Goal: Check status: Check status

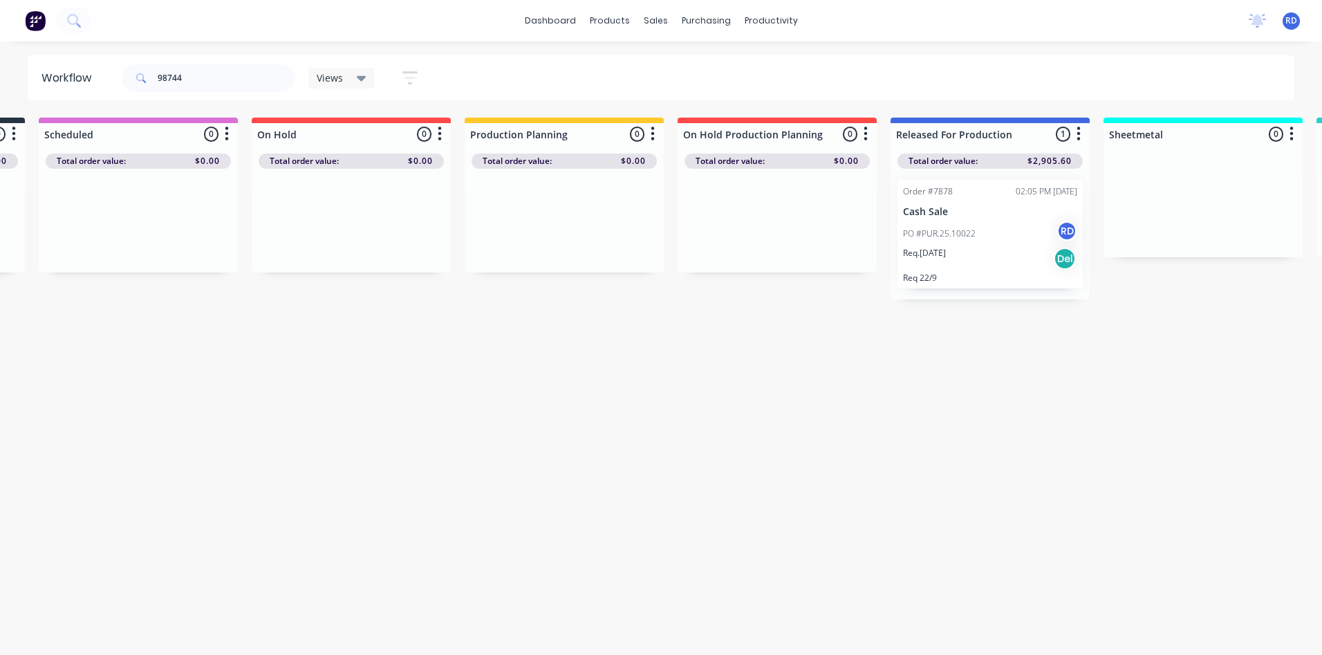
scroll to position [0, 204]
drag, startPoint x: 166, startPoint y: 79, endPoint x: 143, endPoint y: 77, distance: 22.9
click at [143, 78] on div "98744" at bounding box center [208, 78] width 173 height 28
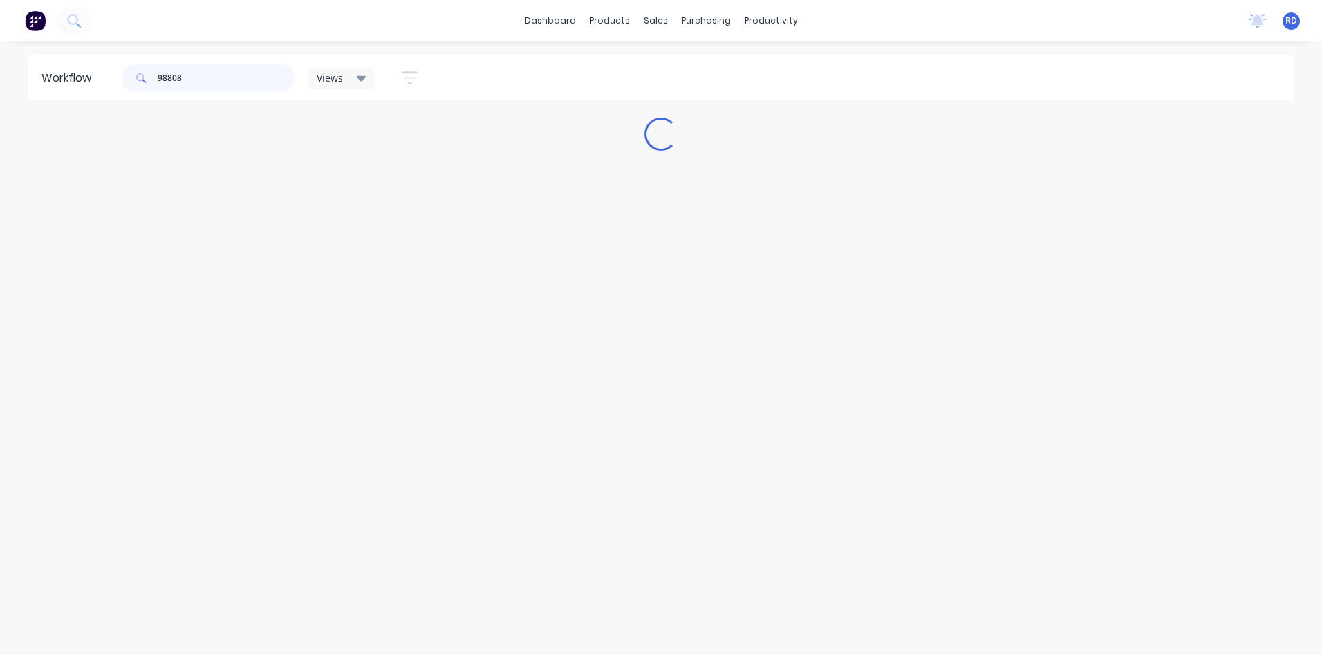
scroll to position [0, 0]
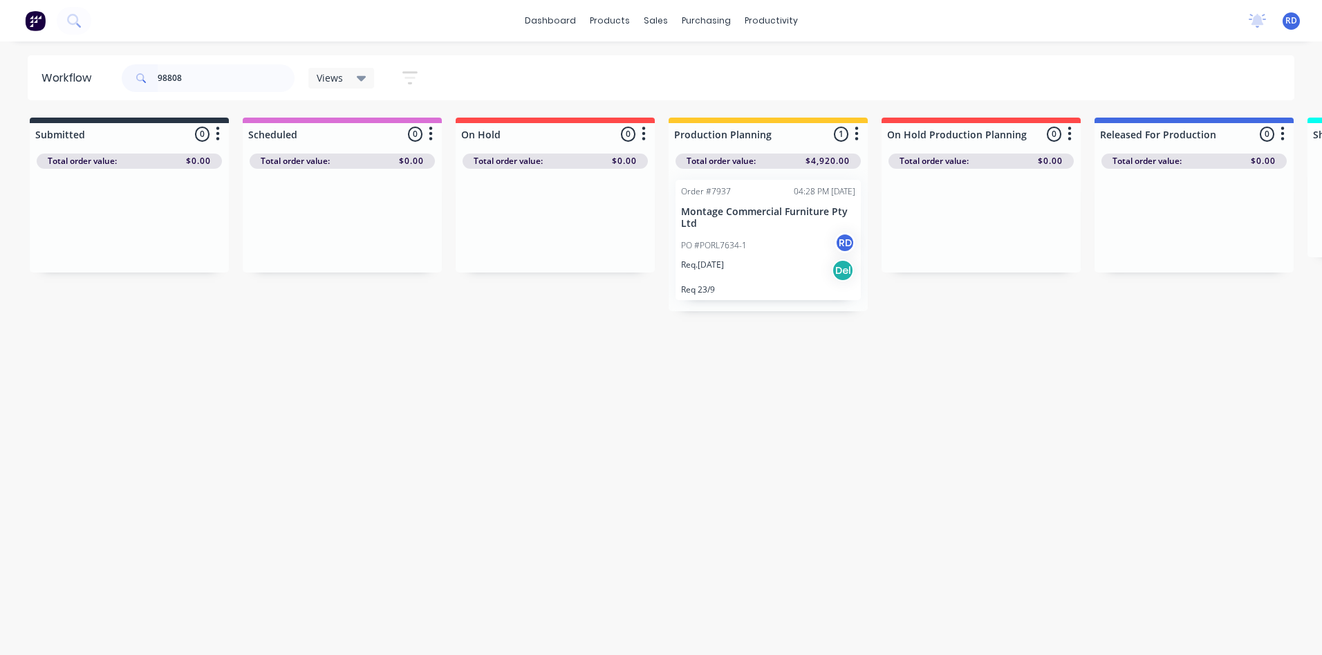
click at [725, 255] on div "PO #PORL7634-1 RD" at bounding box center [768, 245] width 174 height 26
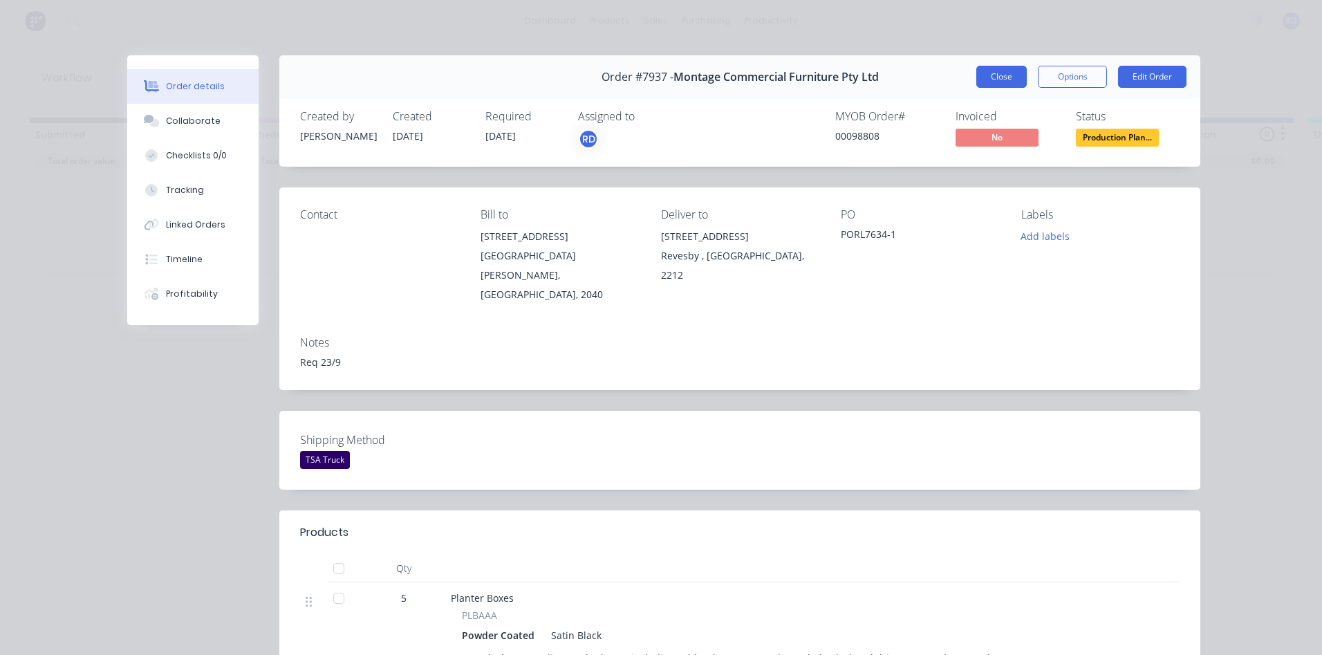
click at [997, 78] on button "Close" at bounding box center [1002, 77] width 50 height 22
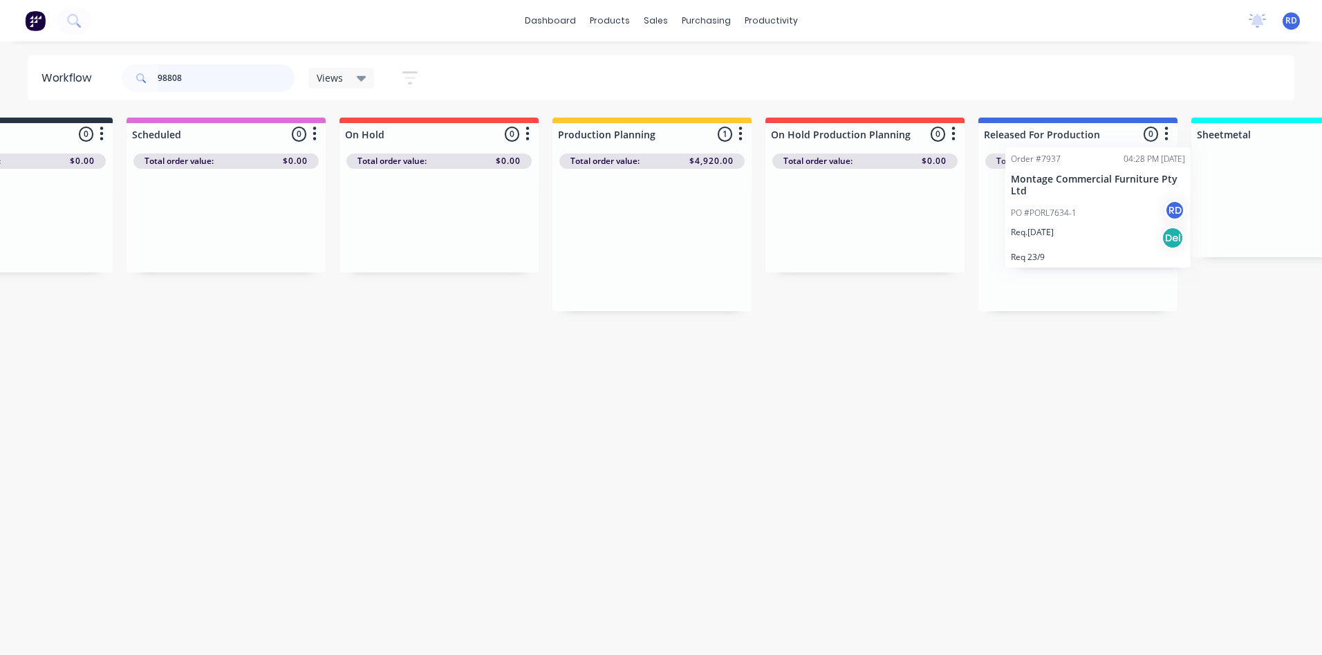
drag, startPoint x: 709, startPoint y: 241, endPoint x: 1039, endPoint y: 203, distance: 332.1
click at [1042, 203] on div "Submitted 0 Sort By Created date Required date Order number Customer name Most …" at bounding box center [1227, 215] width 2708 height 194
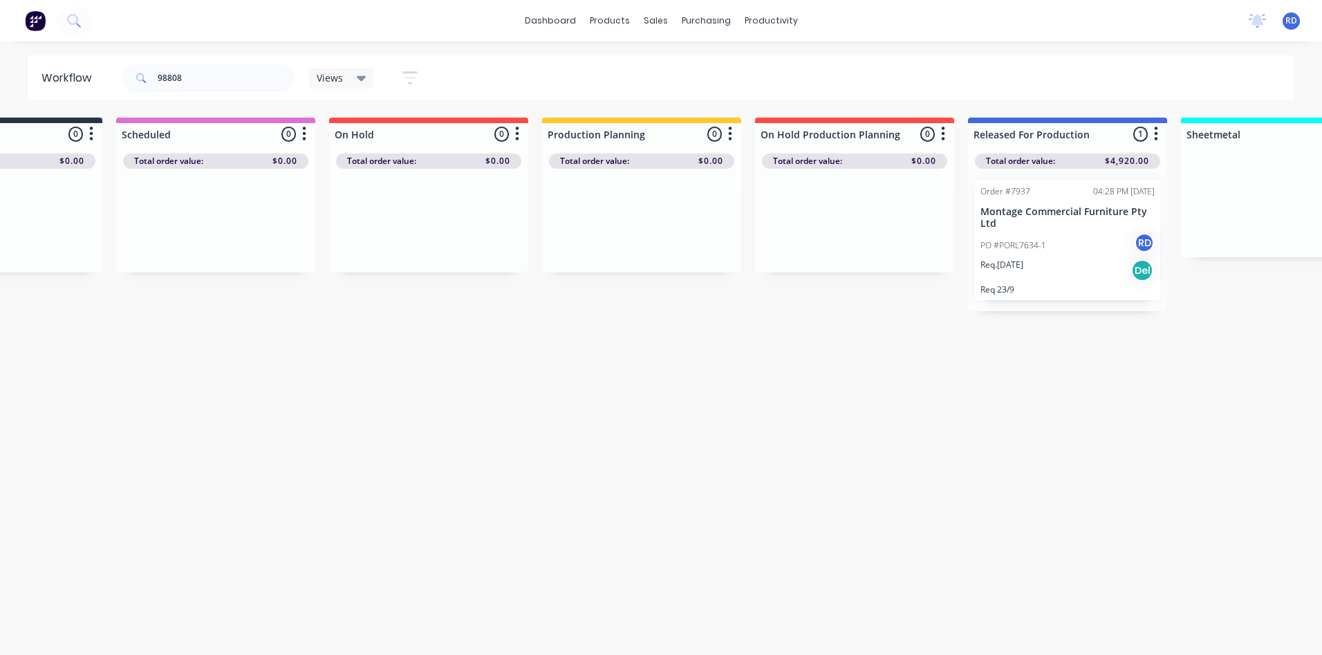
click at [1021, 432] on div "Workflow 98808 Views Save new view None (Default) edit Delivery edit Production…" at bounding box center [534, 341] width 1322 height 572
drag, startPoint x: 196, startPoint y: 80, endPoint x: 173, endPoint y: 77, distance: 23.0
click at [173, 81] on input "98808" at bounding box center [226, 78] width 137 height 28
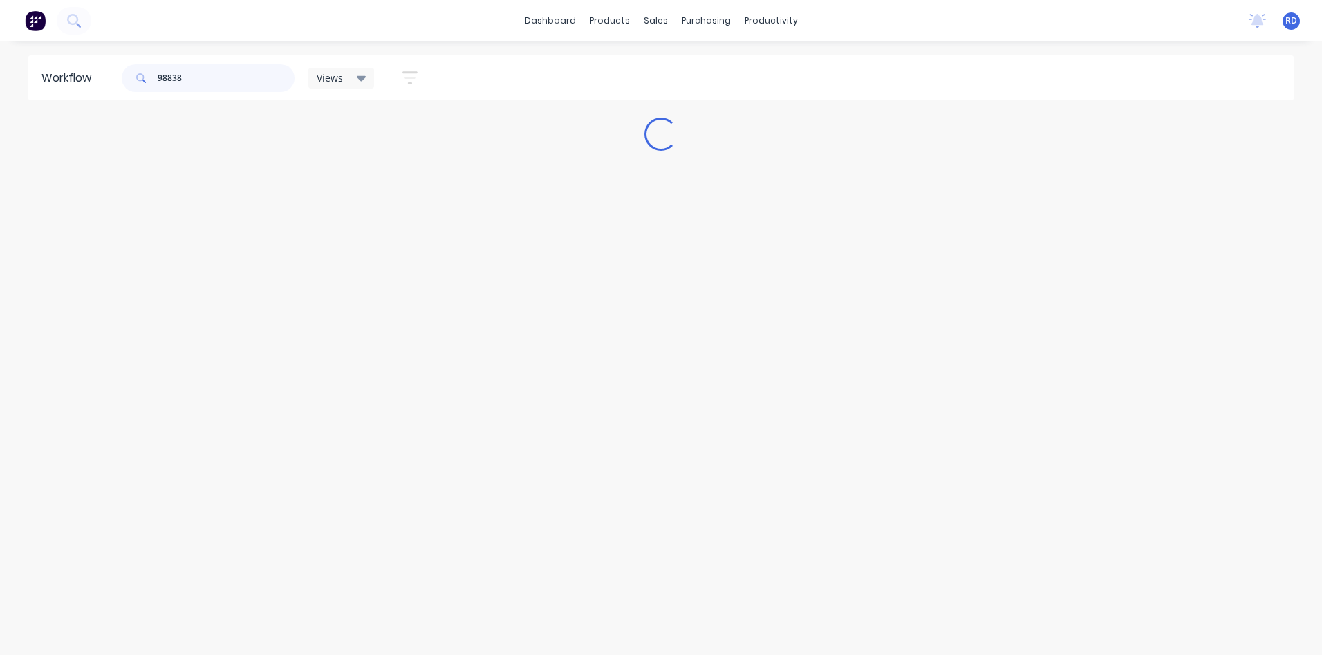
scroll to position [0, 0]
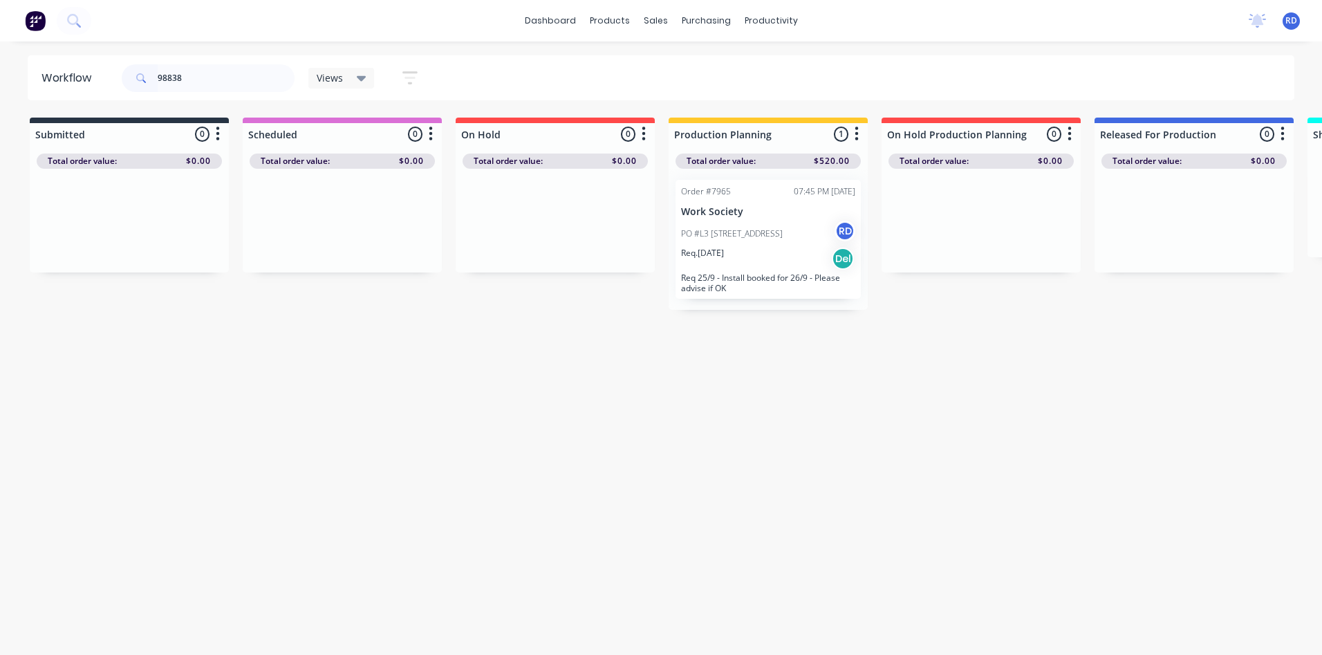
click at [705, 221] on div "PO #L3 [STREET_ADDRESS]" at bounding box center [768, 234] width 174 height 26
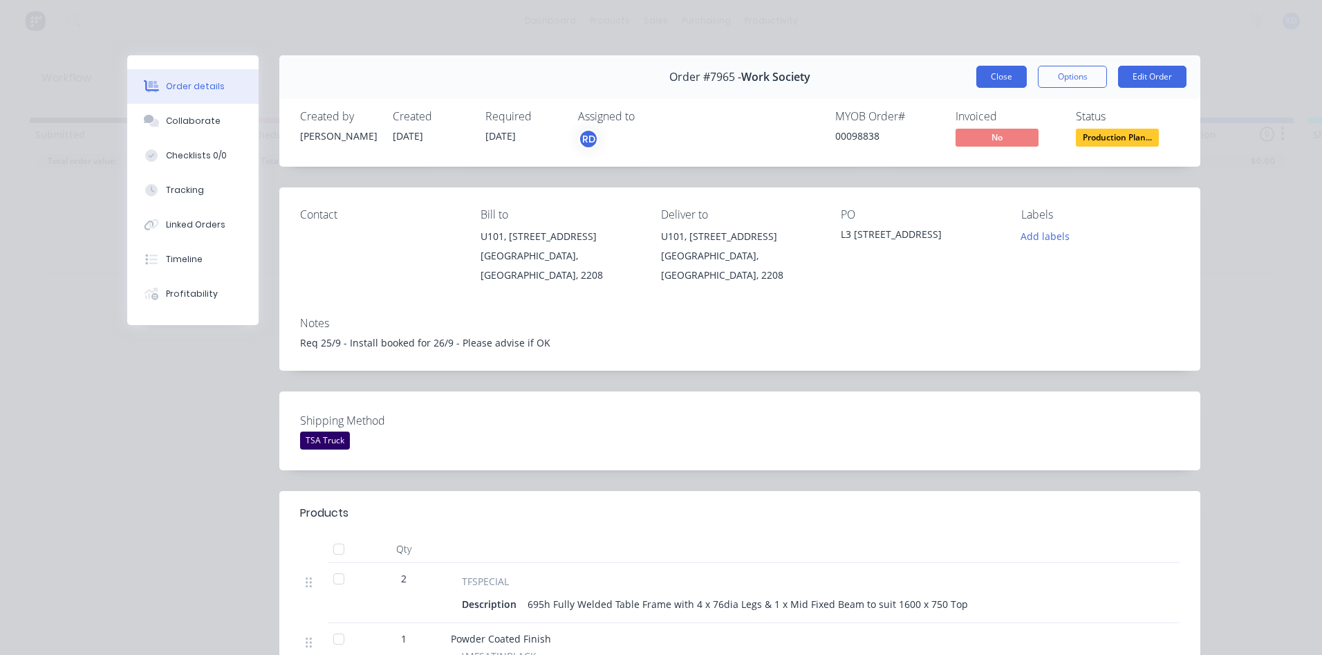
click at [999, 79] on button "Close" at bounding box center [1002, 77] width 50 height 22
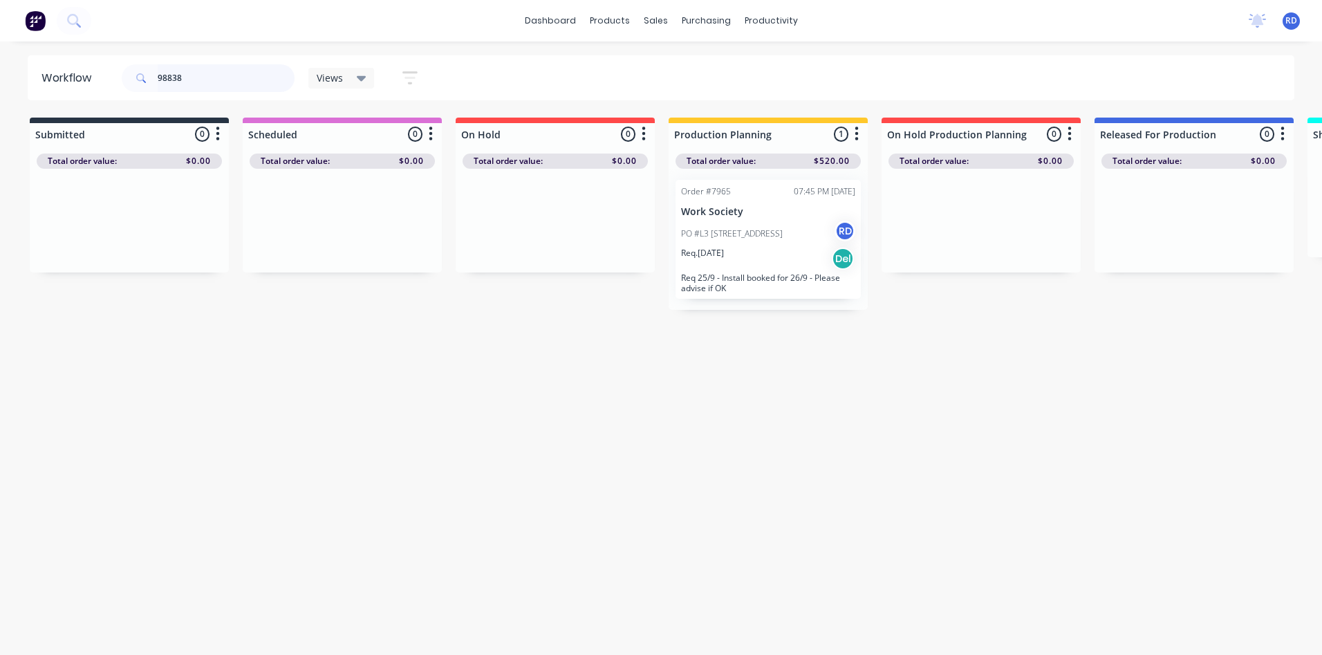
click at [221, 76] on input "98838" at bounding box center [226, 78] width 137 height 28
type input "98808"
